Goal: Task Accomplishment & Management: Use online tool/utility

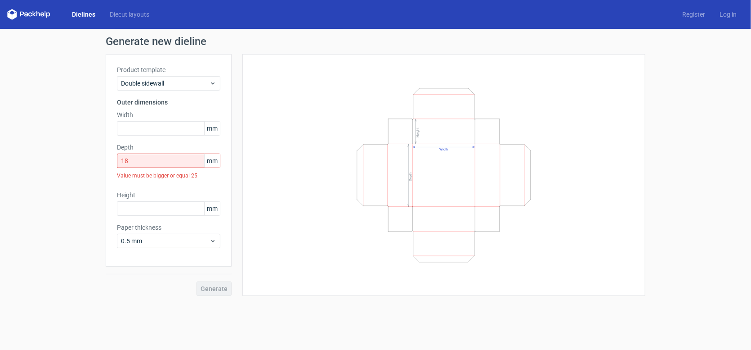
click at [82, 14] on link "Dielines" at bounding box center [84, 14] width 38 height 9
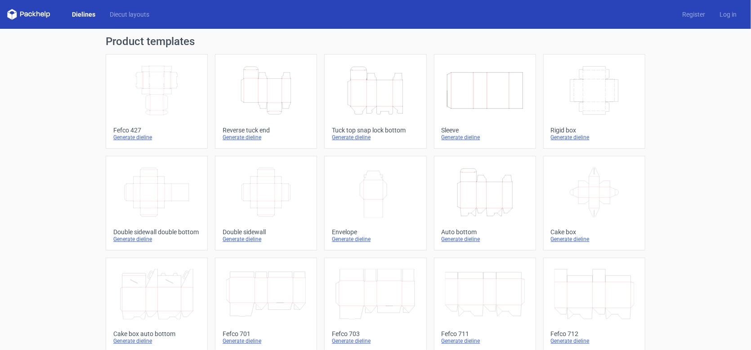
click at [168, 87] on icon "Width Depth Height" at bounding box center [157, 90] width 80 height 50
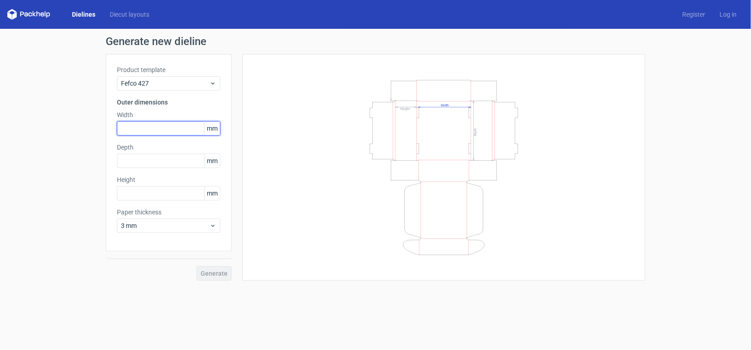
click at [138, 131] on input "text" at bounding box center [168, 128] width 103 height 14
type input "340"
type input "205"
type input "165"
click at [197, 266] on button "Generate" at bounding box center [214, 273] width 35 height 14
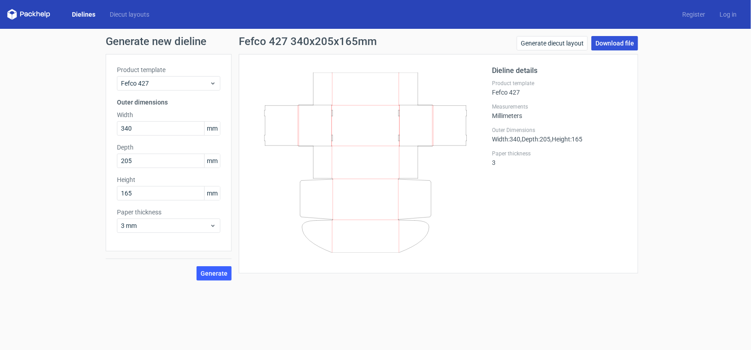
click at [626, 43] on link "Download file" at bounding box center [615, 43] width 47 height 14
click at [128, 11] on link "Diecut layouts" at bounding box center [130, 14] width 54 height 9
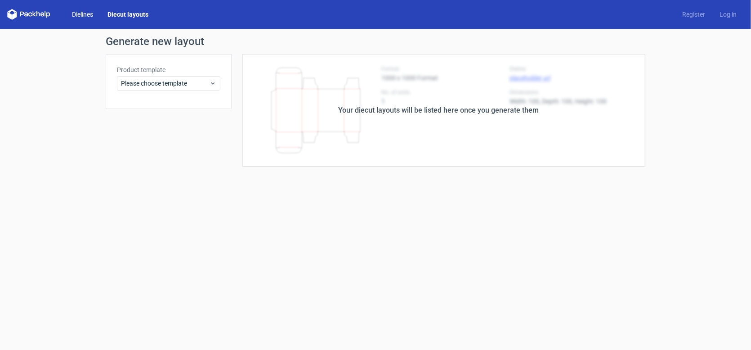
click at [81, 13] on link "Dielines" at bounding box center [83, 14] width 36 height 9
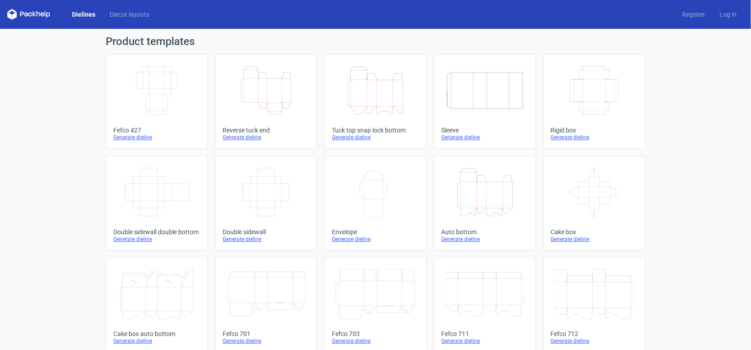
click at [245, 194] on icon "Width Depth Height" at bounding box center [266, 192] width 80 height 50
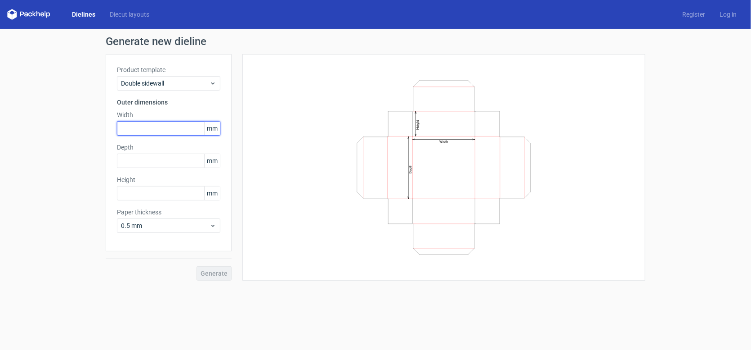
click at [159, 128] on input "text" at bounding box center [168, 128] width 103 height 14
type input "340"
type input "205"
type input "165"
click at [197, 266] on button "Generate" at bounding box center [214, 273] width 35 height 14
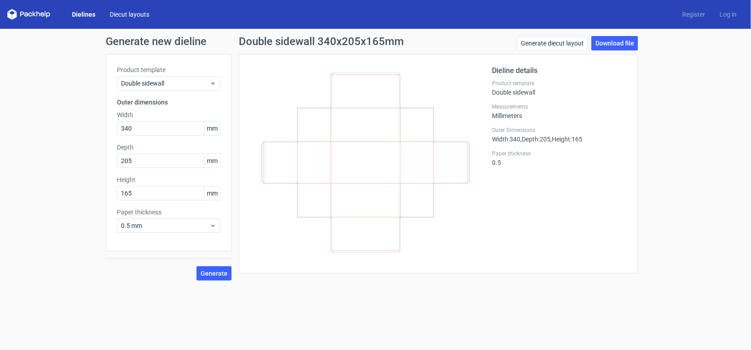
click at [126, 17] on link "Diecut layouts" at bounding box center [130, 14] width 54 height 9
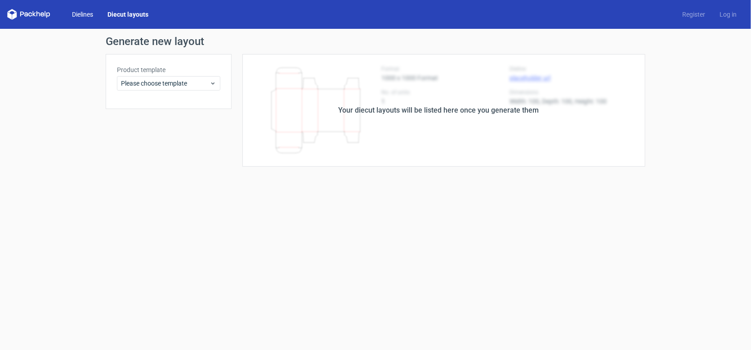
click at [81, 10] on link "Dielines" at bounding box center [83, 14] width 36 height 9
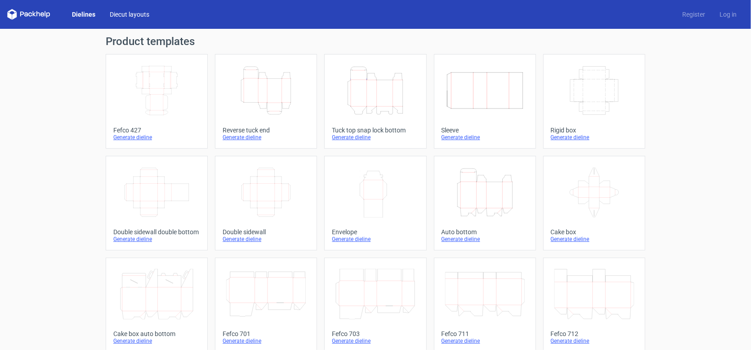
click at [126, 14] on link "Diecut layouts" at bounding box center [130, 14] width 54 height 9
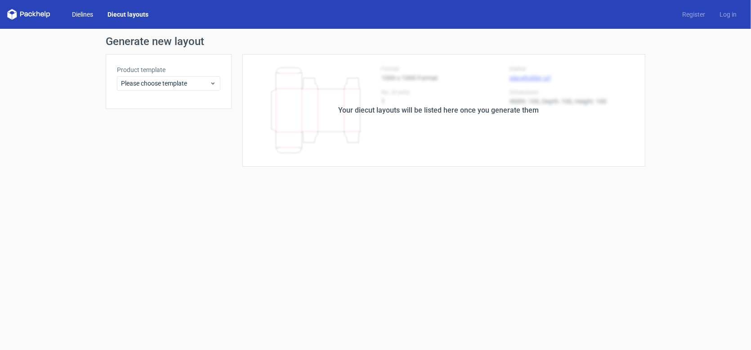
click at [72, 15] on link "Dielines" at bounding box center [83, 14] width 36 height 9
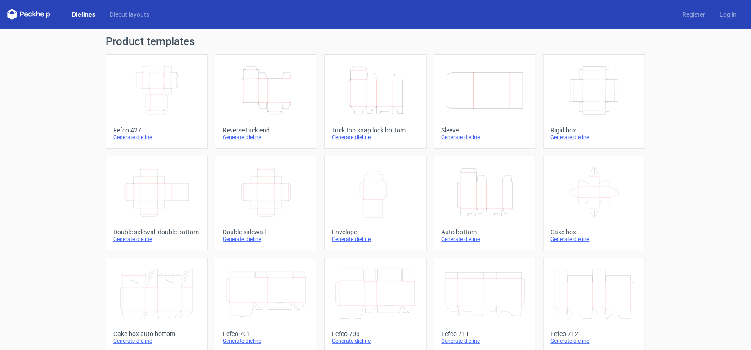
click at [495, 193] on icon "Height Depth Width" at bounding box center [485, 192] width 80 height 50
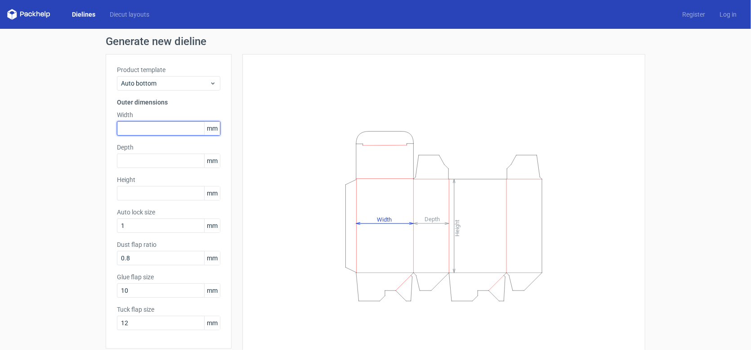
click at [133, 122] on input "text" at bounding box center [168, 128] width 103 height 14
type input "165"
drag, startPoint x: 139, startPoint y: 123, endPoint x: 84, endPoint y: 117, distance: 55.2
click at [84, 117] on div "Generate new dieline Product template Auto bottom Outer dimensions Width 165 mm…" at bounding box center [375, 207] width 751 height 356
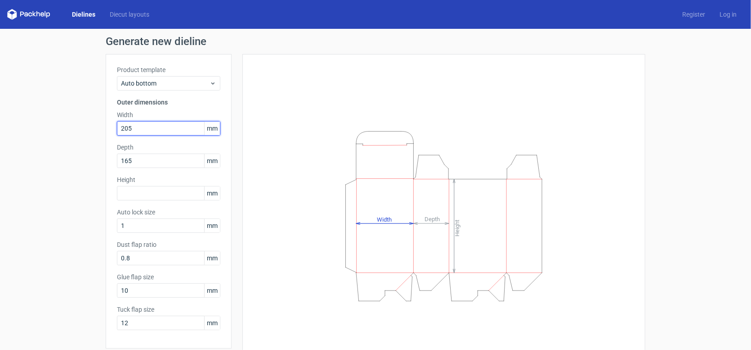
type input "205"
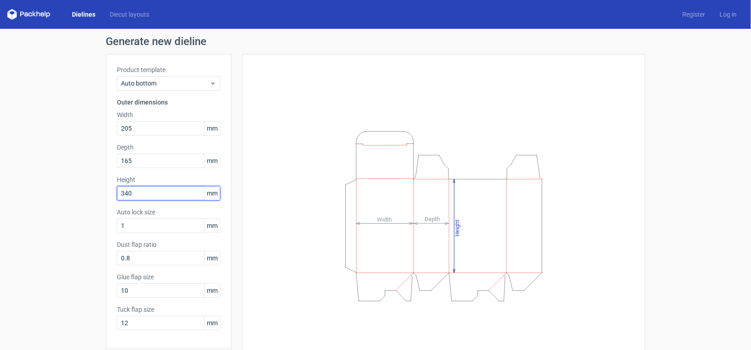
type input "340"
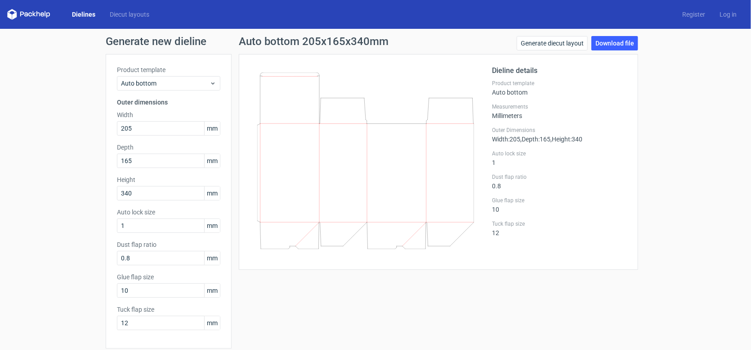
click at [308, 286] on div "Auto bottom 205x165x340mm Generate diecut layout Download file Dieline details …" at bounding box center [439, 207] width 414 height 342
click at [134, 10] on link "Diecut layouts" at bounding box center [130, 14] width 54 height 9
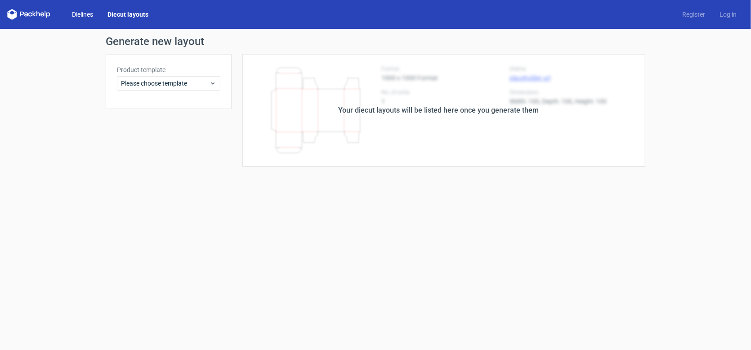
click at [89, 12] on link "Dielines" at bounding box center [83, 14] width 36 height 9
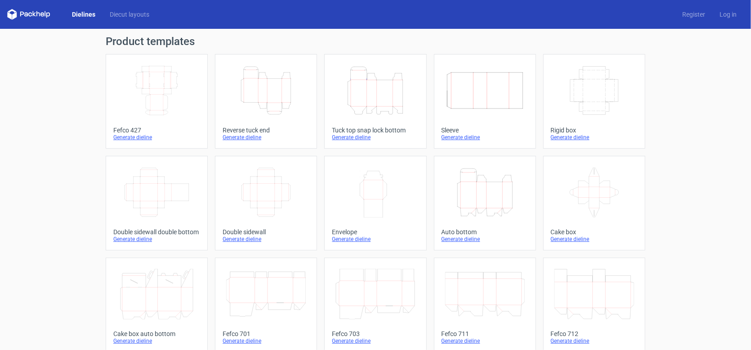
click at [144, 94] on icon "Width Depth Height" at bounding box center [157, 90] width 80 height 50
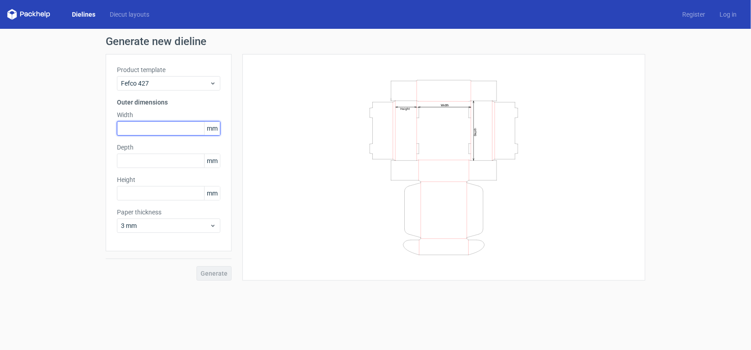
click at [153, 127] on input "text" at bounding box center [168, 128] width 103 height 14
type input "3"
type input "340"
